Goal: Information Seeking & Learning: Learn about a topic

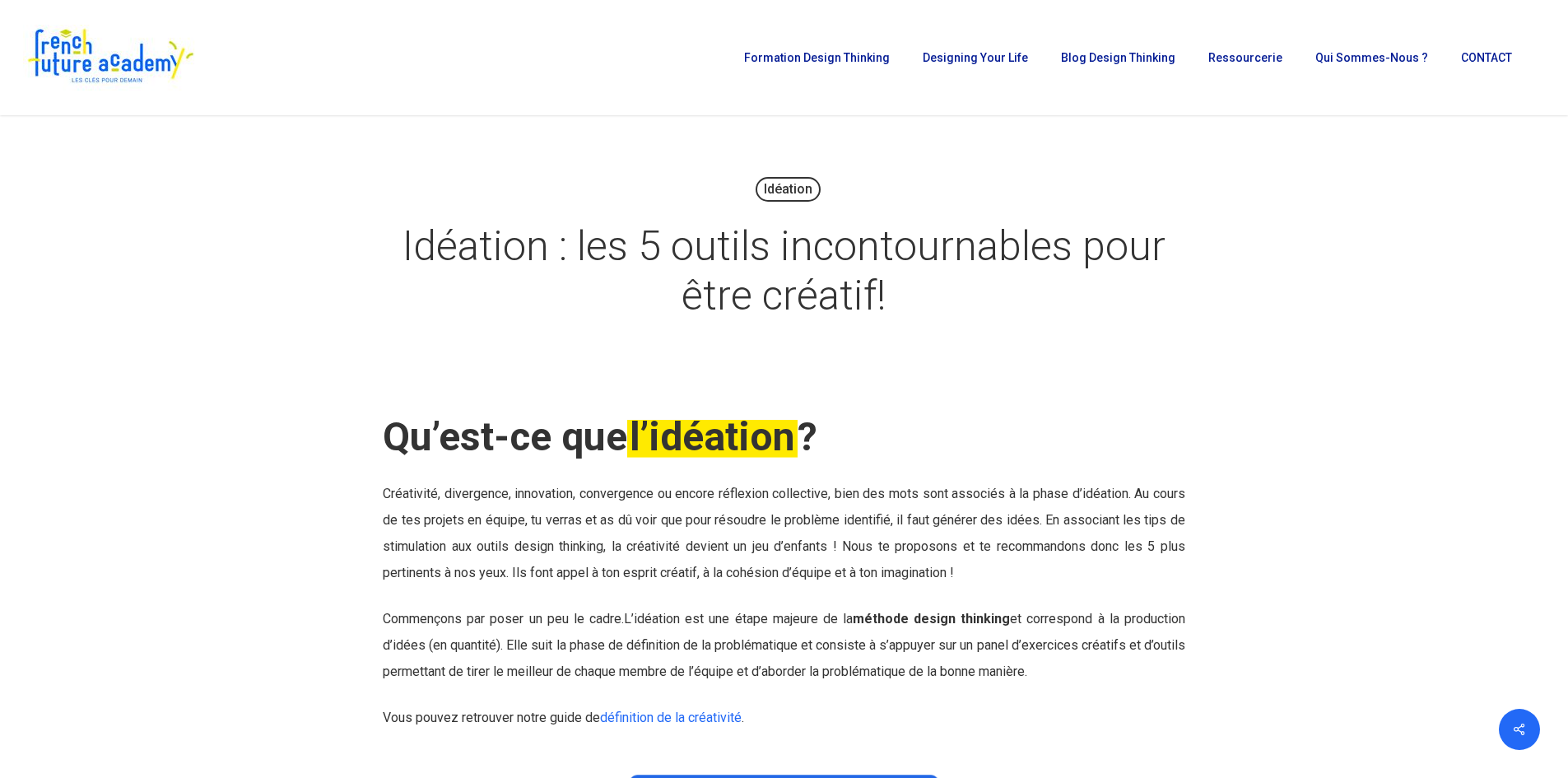
click at [927, 620] on link "méthode design thinking" at bounding box center [931, 619] width 157 height 15
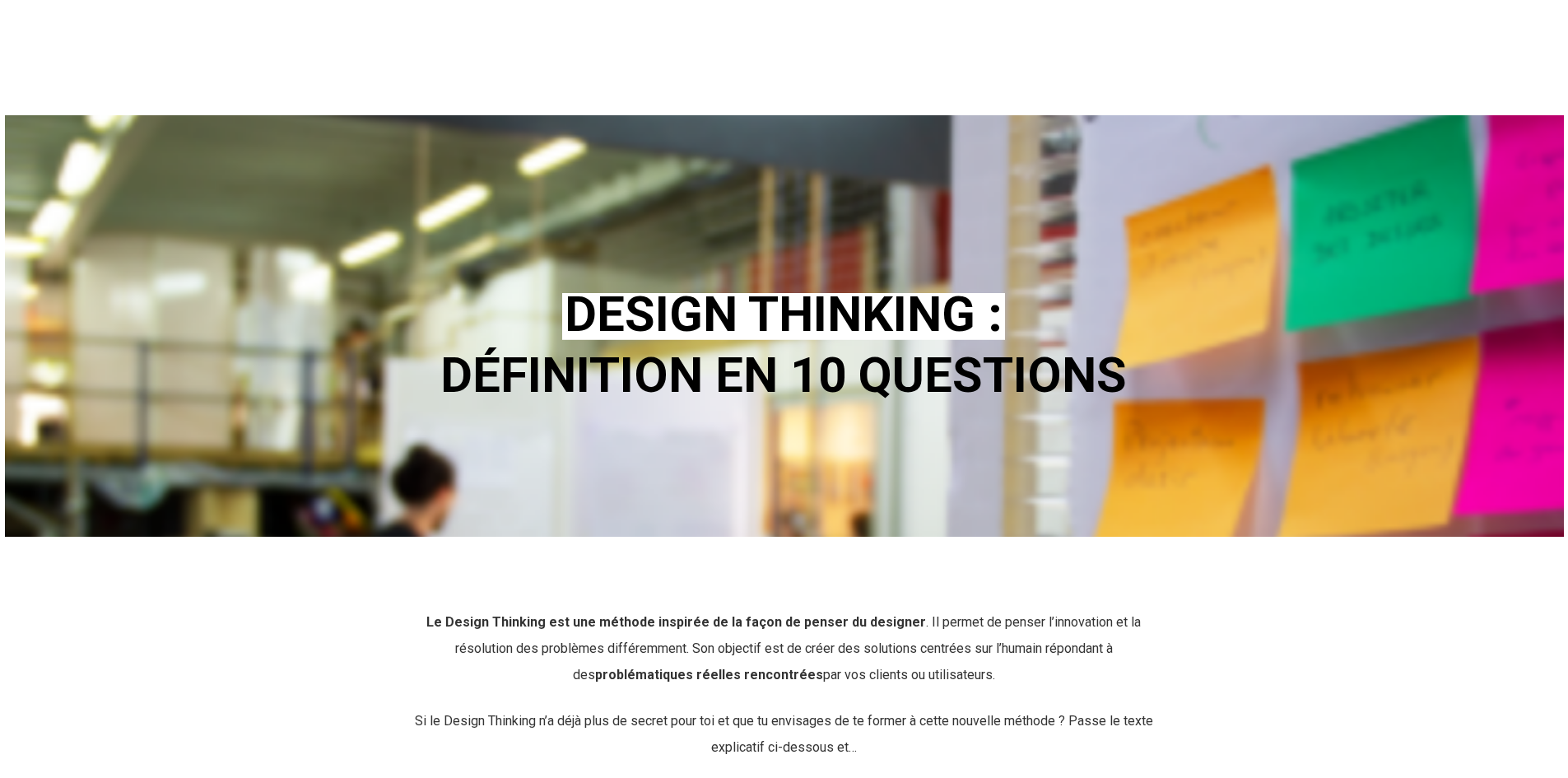
scroll to position [165, 0]
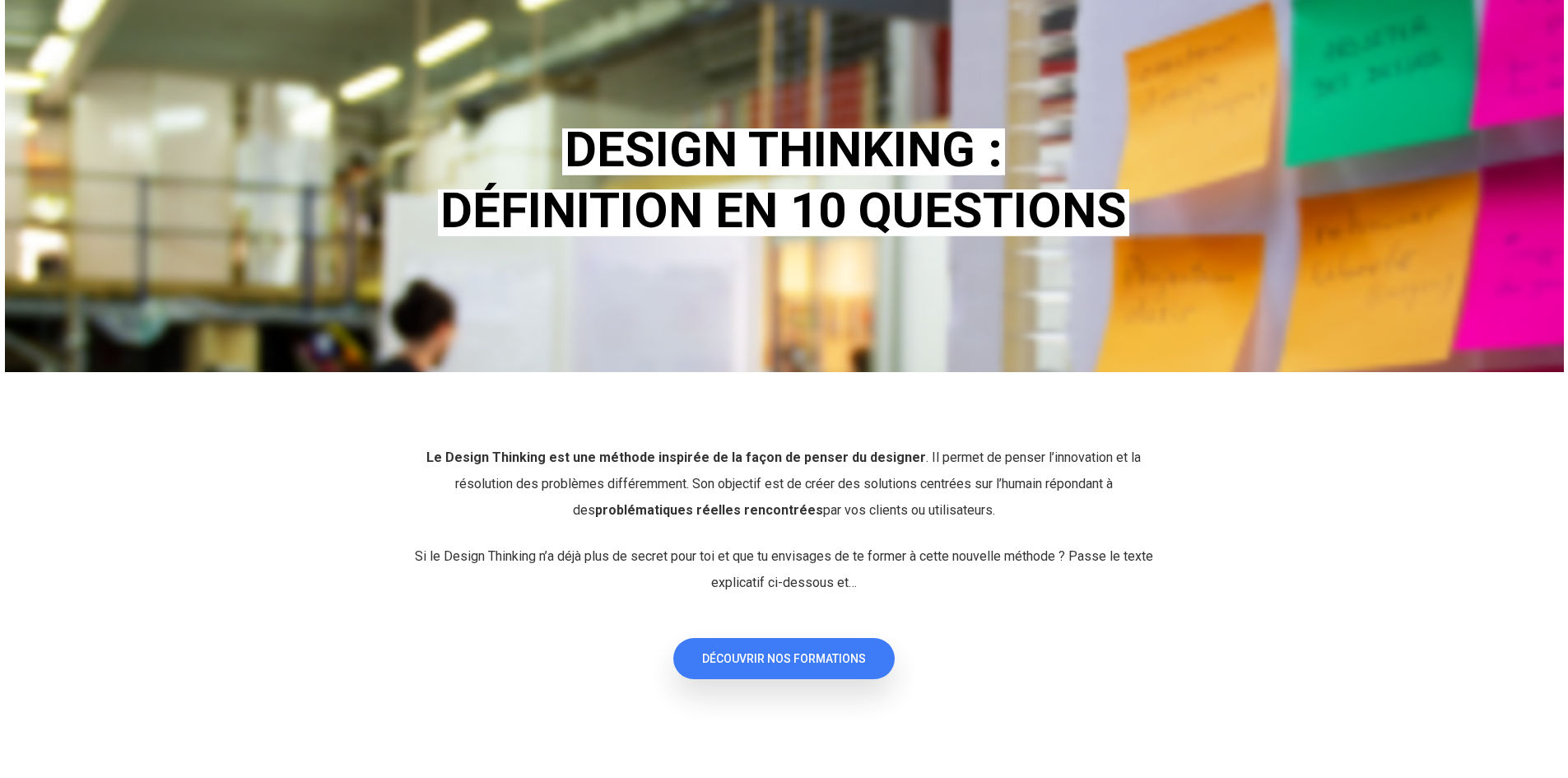
click at [734, 654] on span "DÉCOUVRIR NOS FORMATIONS" at bounding box center [784, 658] width 164 height 16
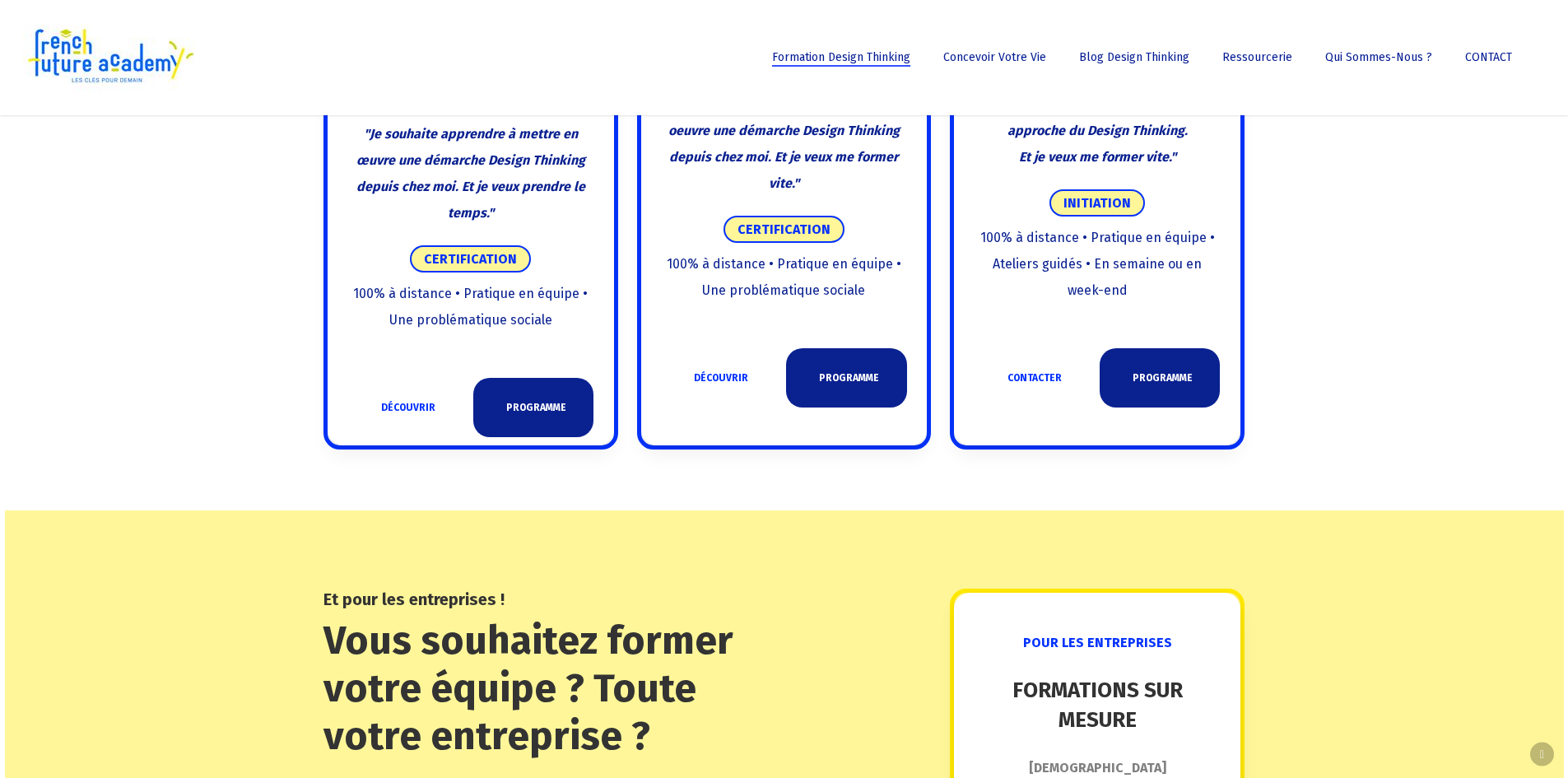
scroll to position [1153, 0]
